Goal: Book appointment/travel/reservation

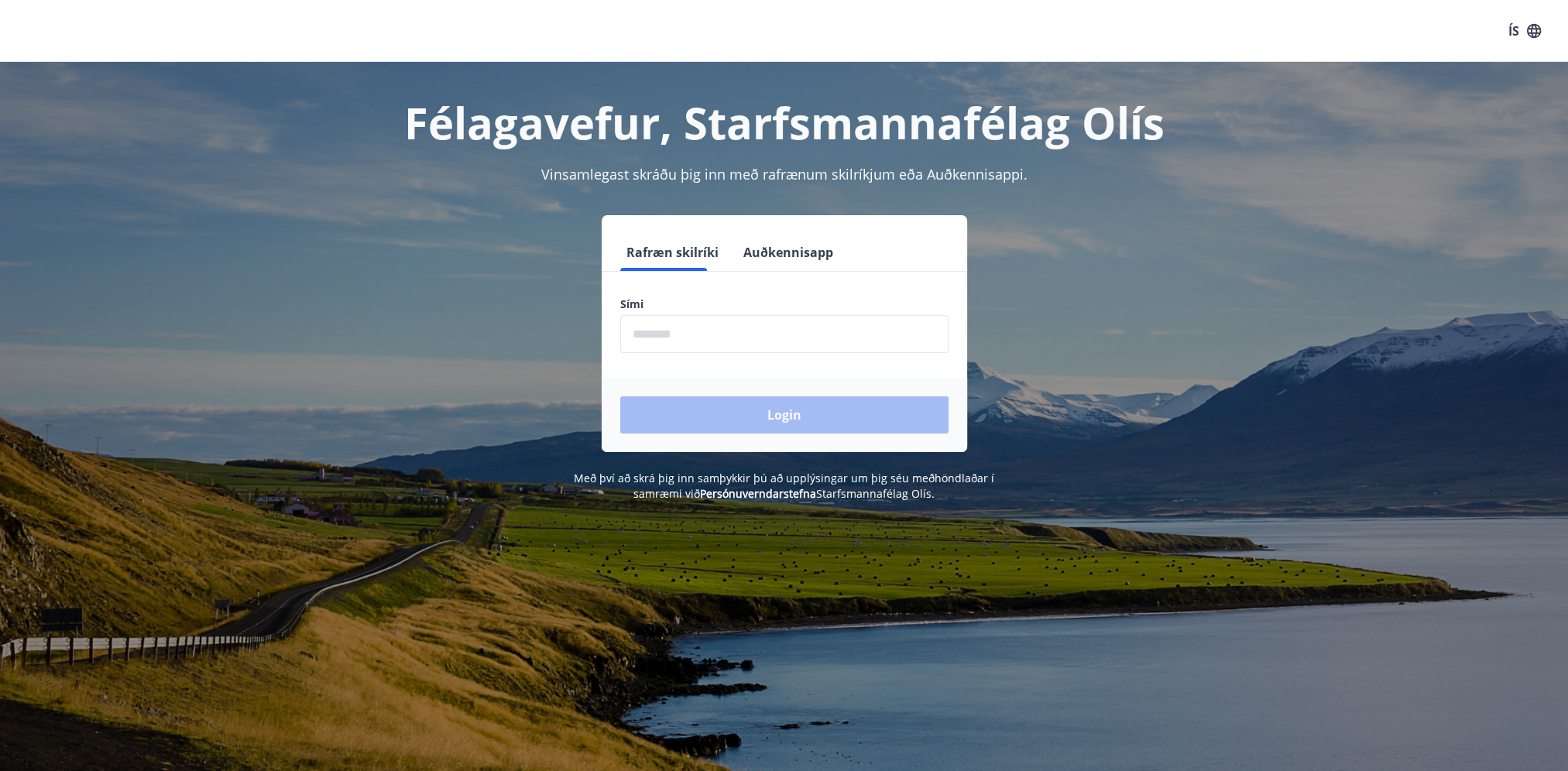
click at [692, 330] on input "phone" at bounding box center [784, 334] width 328 height 38
type input "********"
click at [784, 413] on button "Login" at bounding box center [784, 415] width 328 height 37
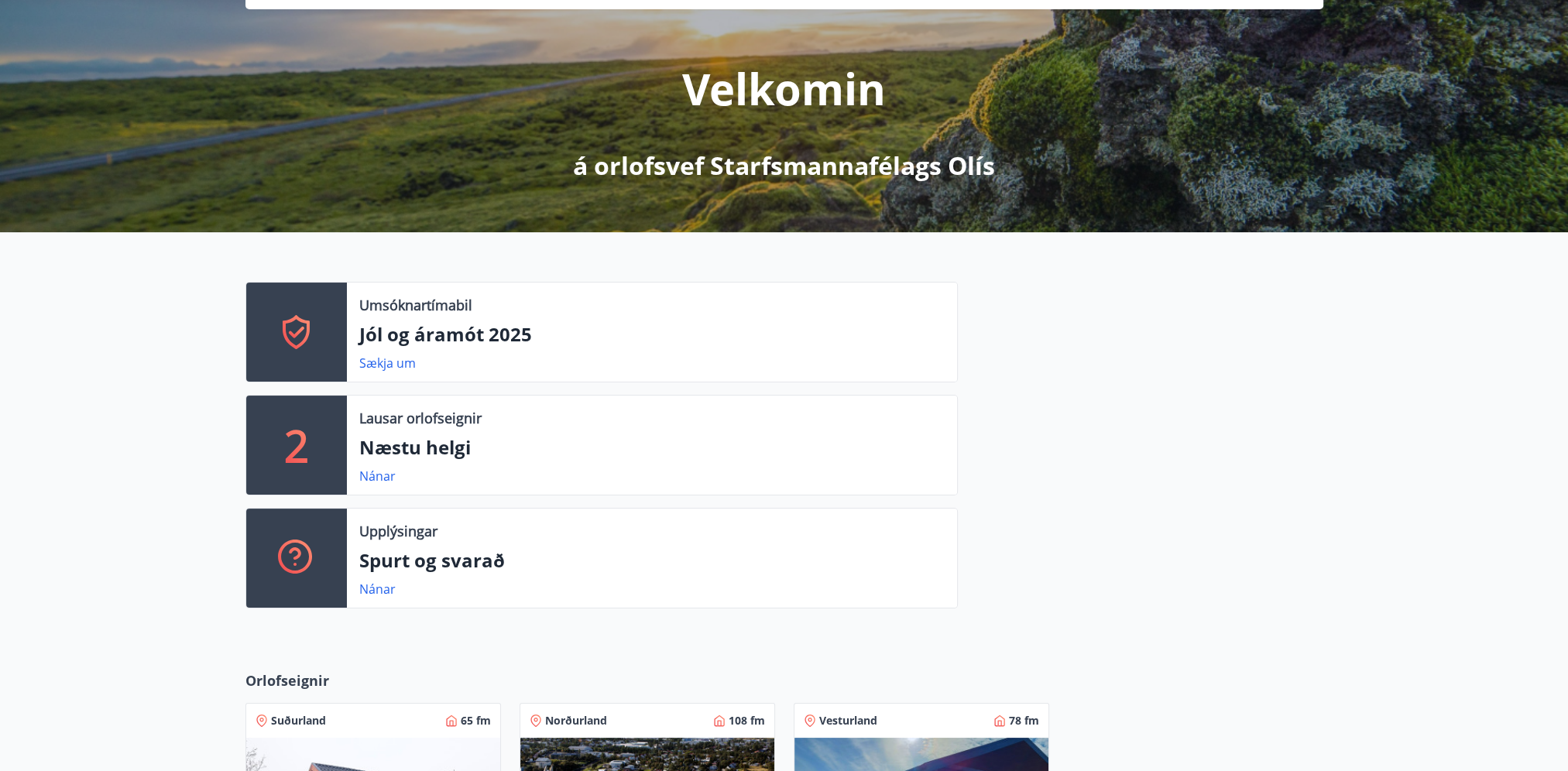
scroll to position [155, 0]
click at [385, 473] on link "Nánar" at bounding box center [377, 475] width 36 height 17
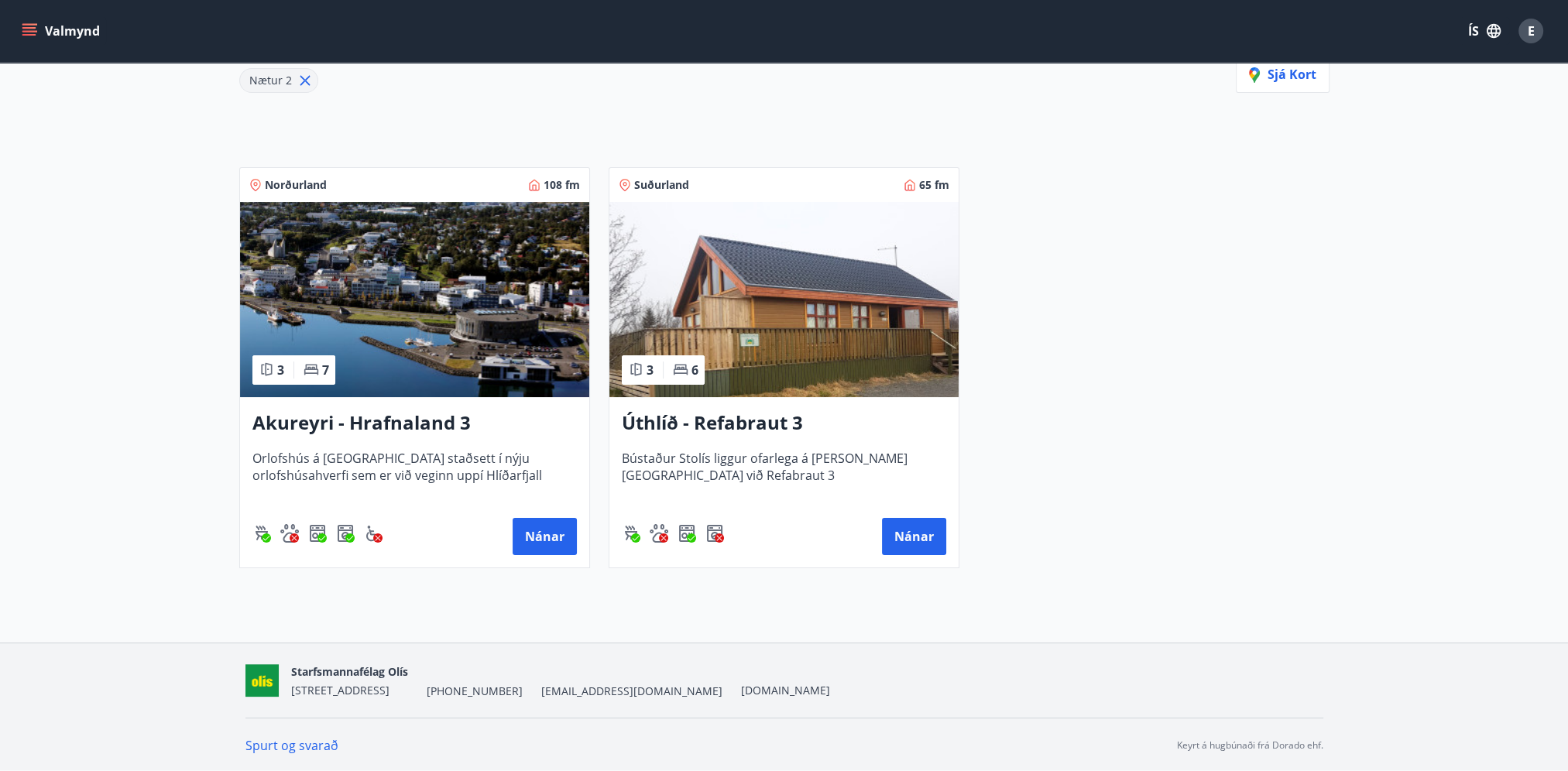
scroll to position [226, 0]
click at [524, 538] on button "Nánar" at bounding box center [545, 536] width 64 height 37
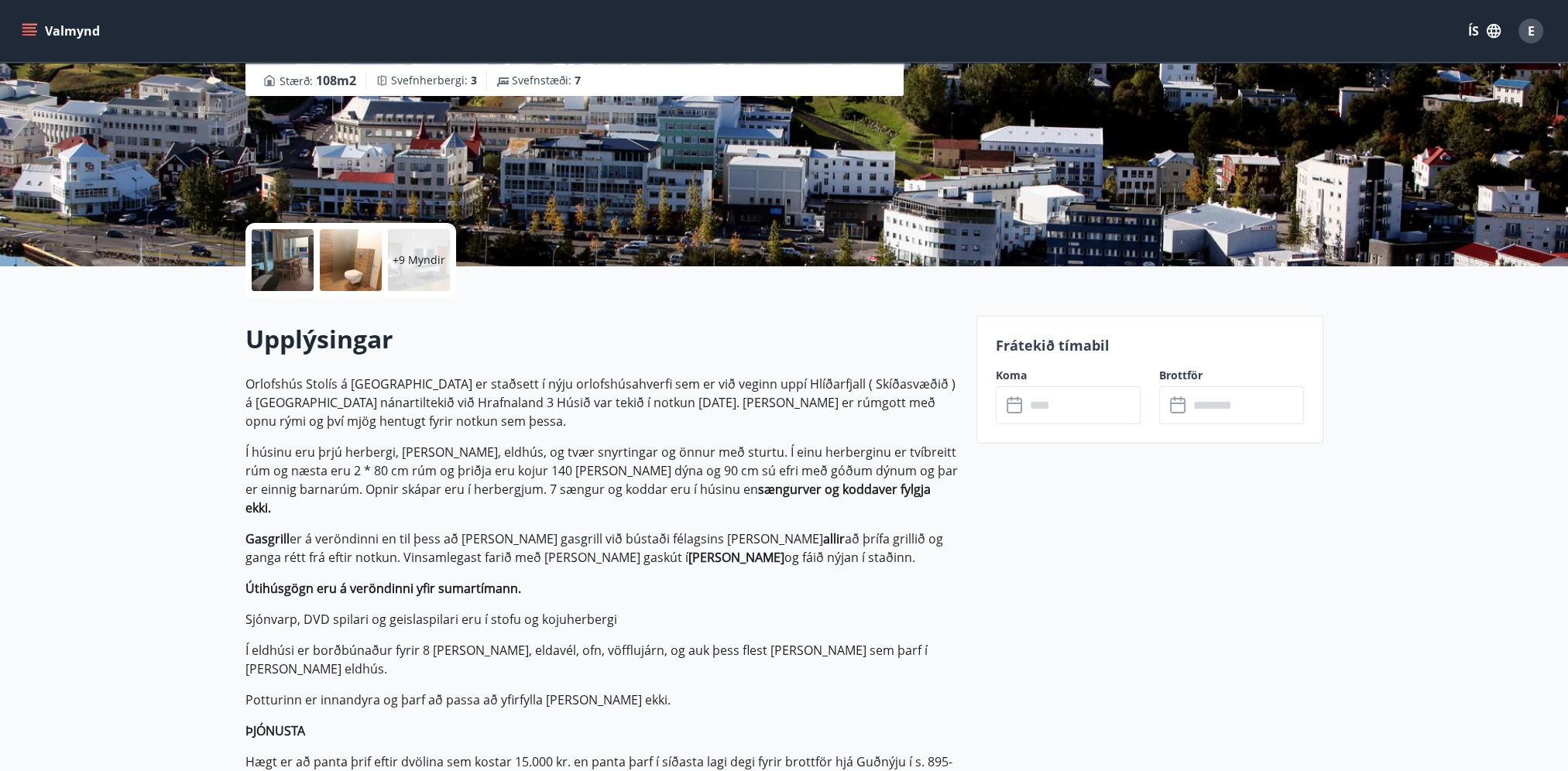
scroll to position [232, 0]
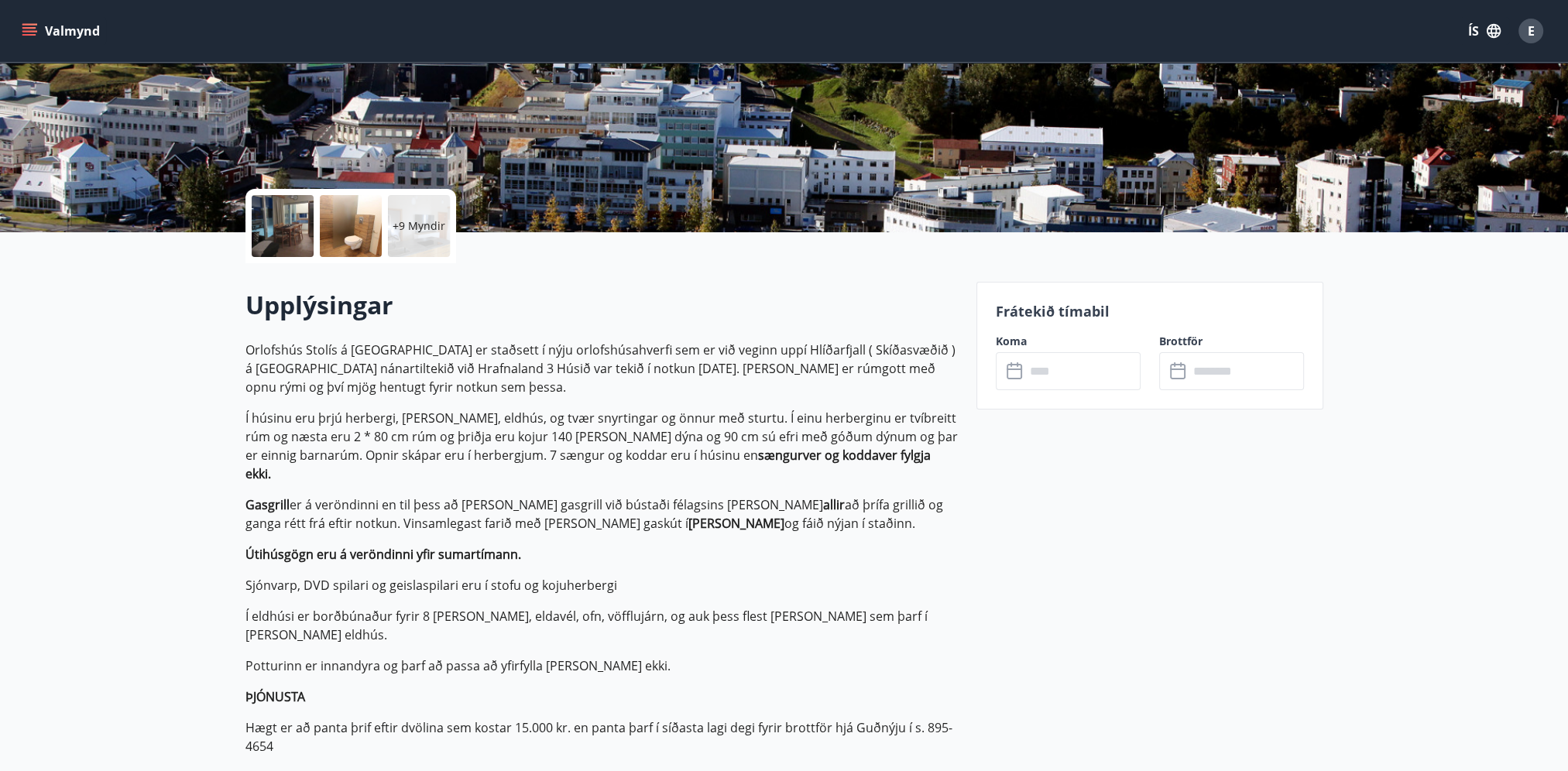
click at [1057, 371] on input "text" at bounding box center [1082, 371] width 116 height 38
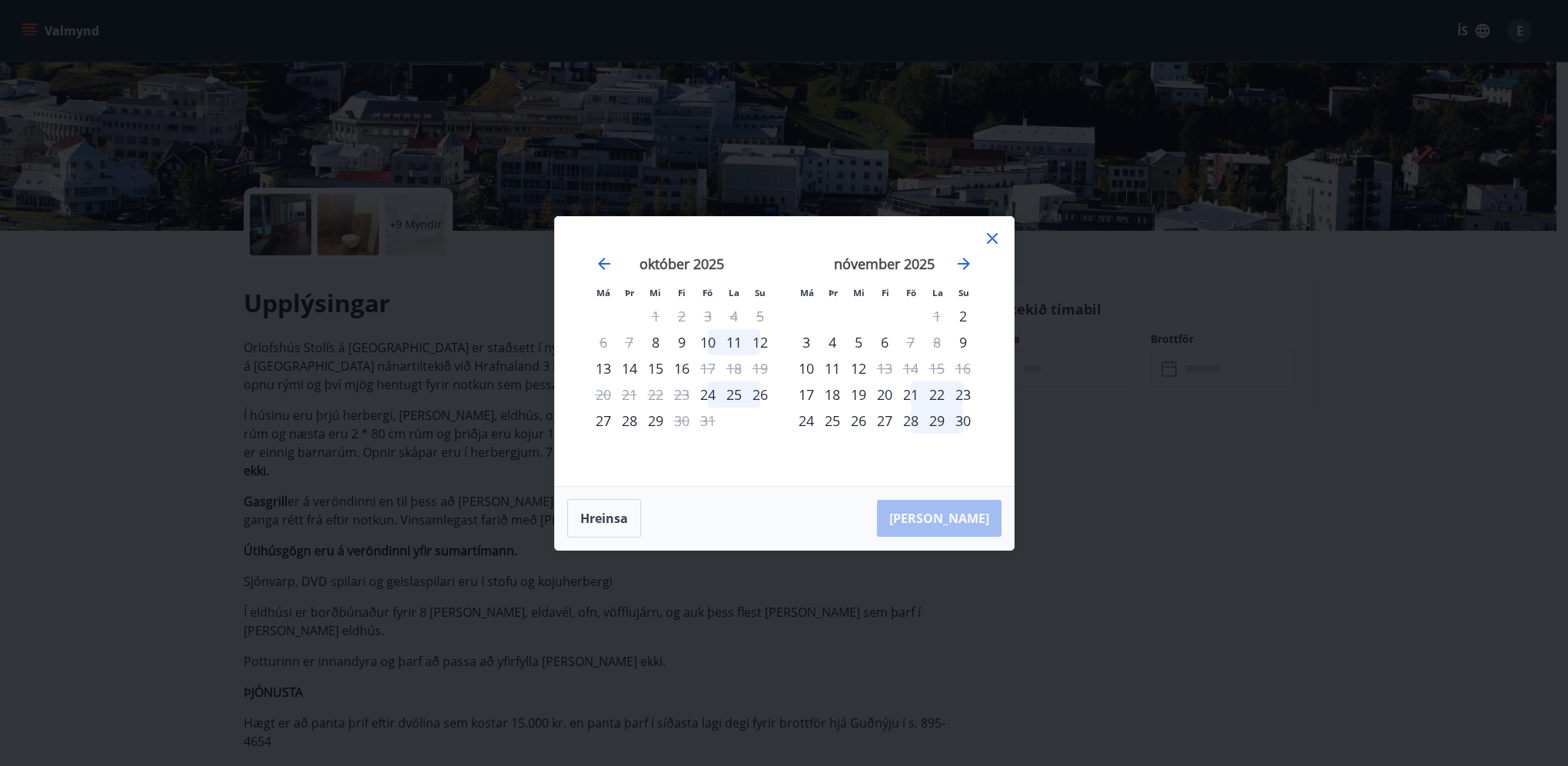
click at [914, 420] on div "28" at bounding box center [911, 421] width 26 height 26
click at [969, 519] on div "[PERSON_NAME]" at bounding box center [784, 519] width 459 height 63
click at [1117, 462] on div "Má Þr Mi Fi Fö La Su Má Þr Mi Fi Fö La Su [DATE] 1 2 3 4 5 6 7 8 9 10 11 12 13 …" at bounding box center [784, 383] width 1568 height 766
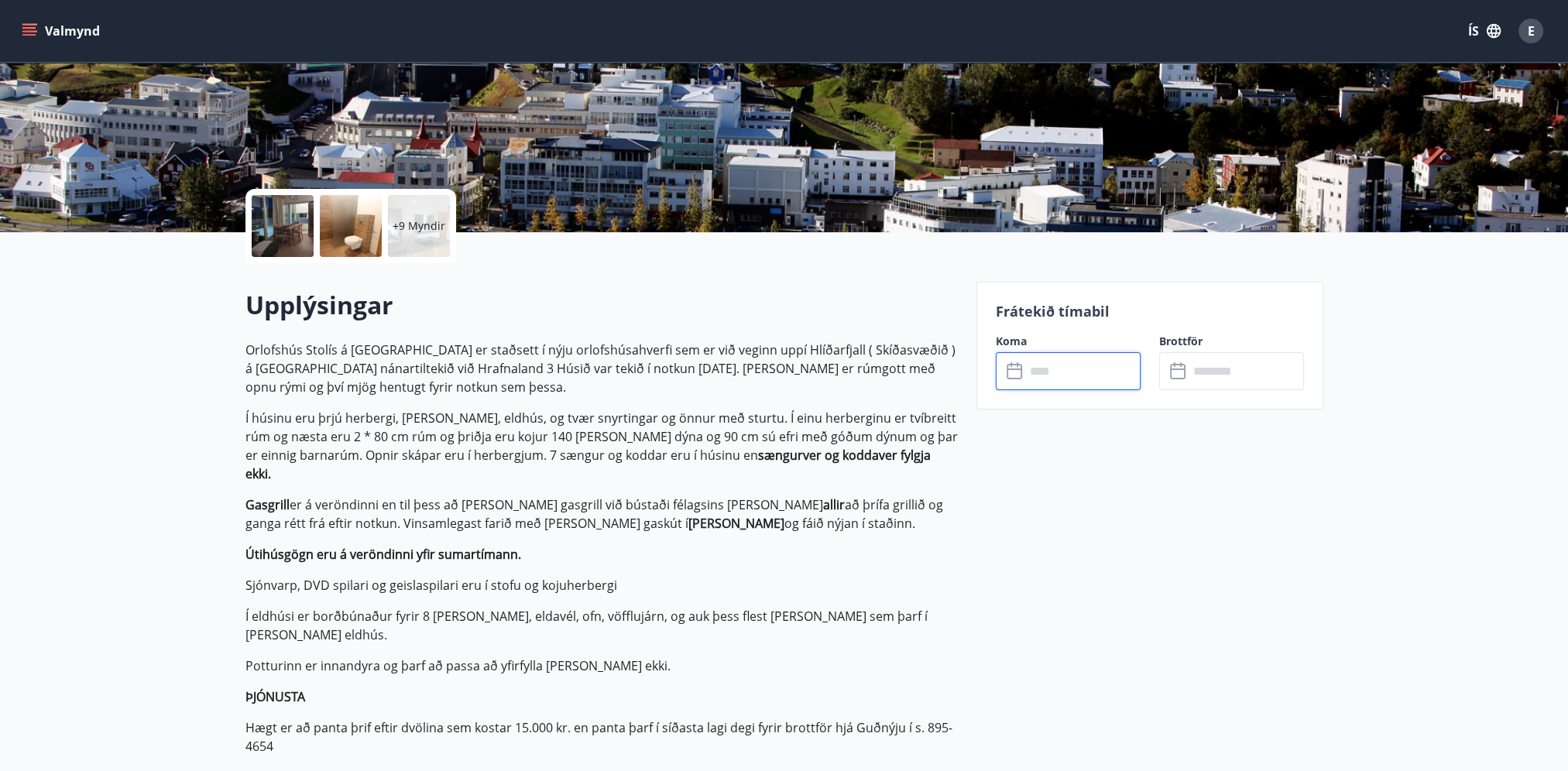
click at [1096, 376] on input "text" at bounding box center [1082, 371] width 116 height 38
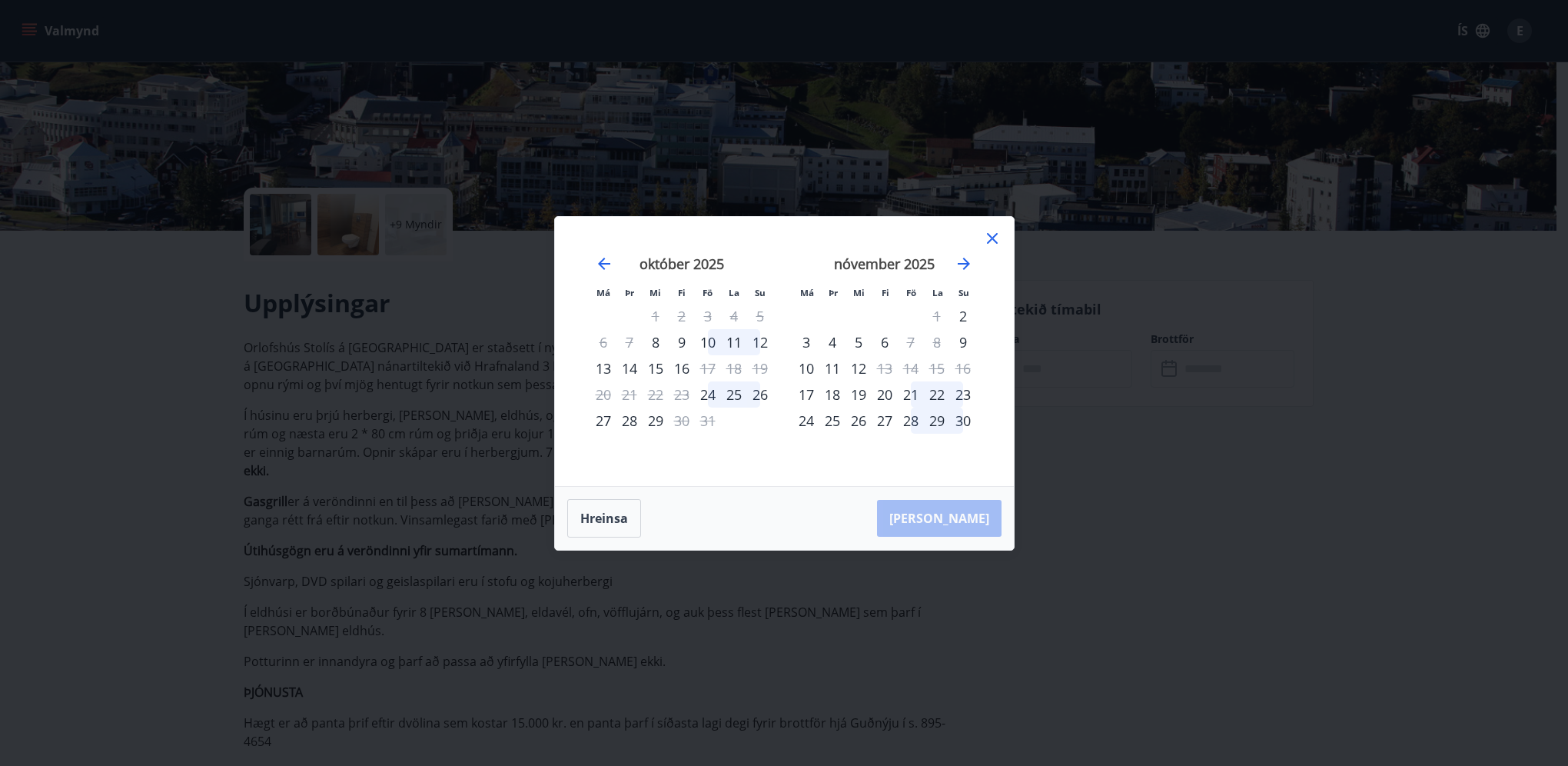
click at [913, 423] on div "28" at bounding box center [911, 421] width 26 height 26
click at [966, 517] on div "[PERSON_NAME]" at bounding box center [784, 519] width 459 height 63
click at [968, 263] on icon "Move forward to switch to the next month." at bounding box center [963, 264] width 12 height 12
click at [806, 317] on div "1" at bounding box center [806, 316] width 26 height 26
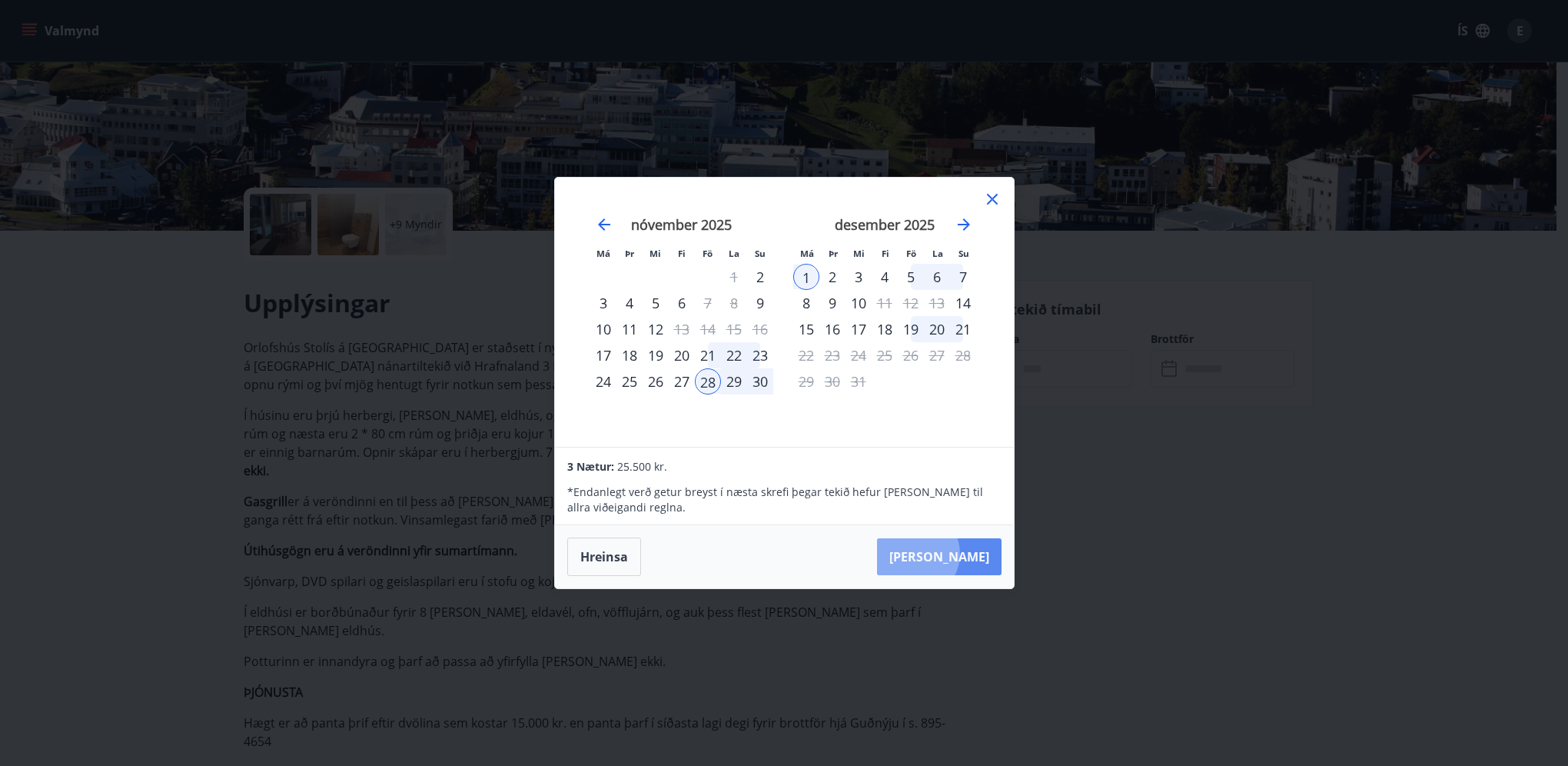
click at [963, 553] on button "[PERSON_NAME]" at bounding box center [940, 557] width 125 height 37
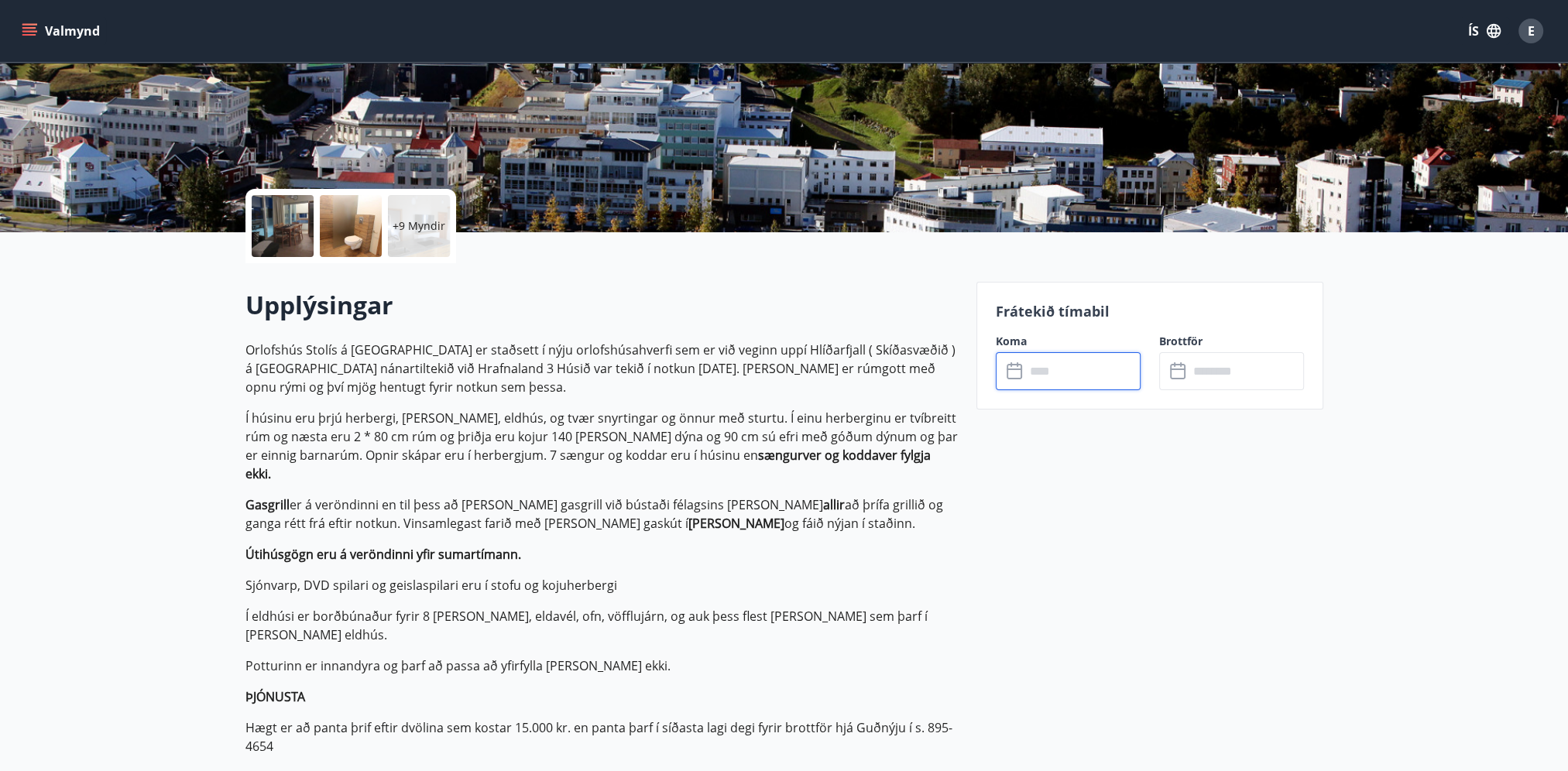
type input "******"
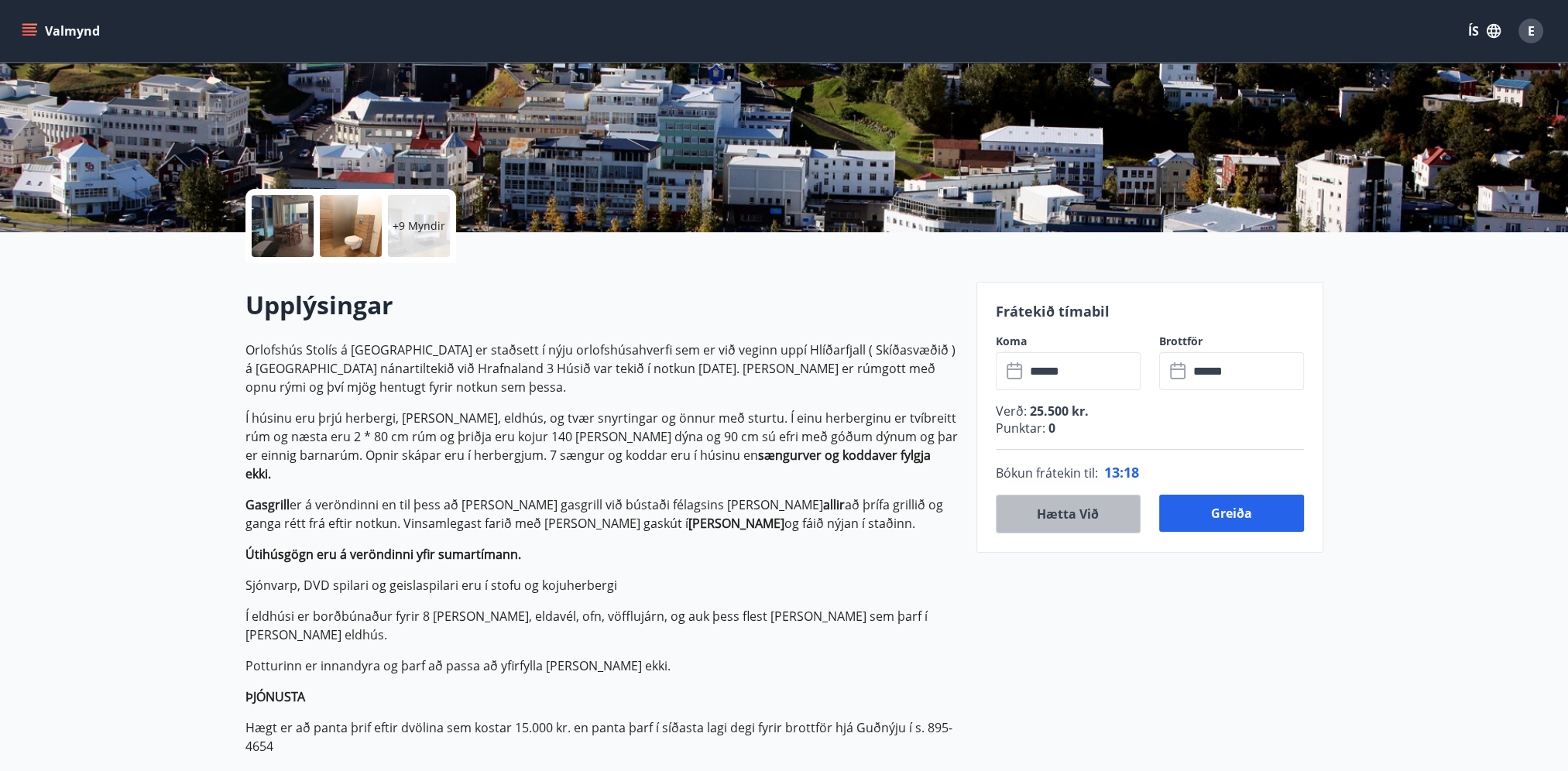
click at [1074, 514] on button "Hætta við" at bounding box center [1068, 514] width 145 height 39
